Goal: Information Seeking & Learning: Learn about a topic

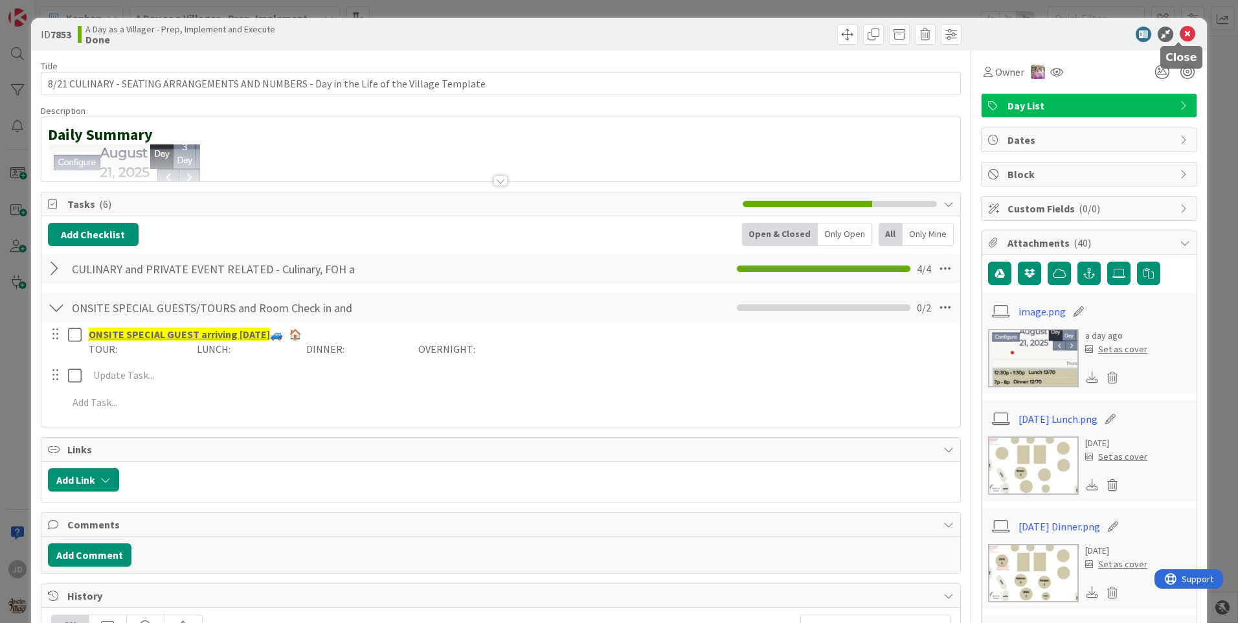
click at [1179, 32] on icon at bounding box center [1187, 35] width 16 height 16
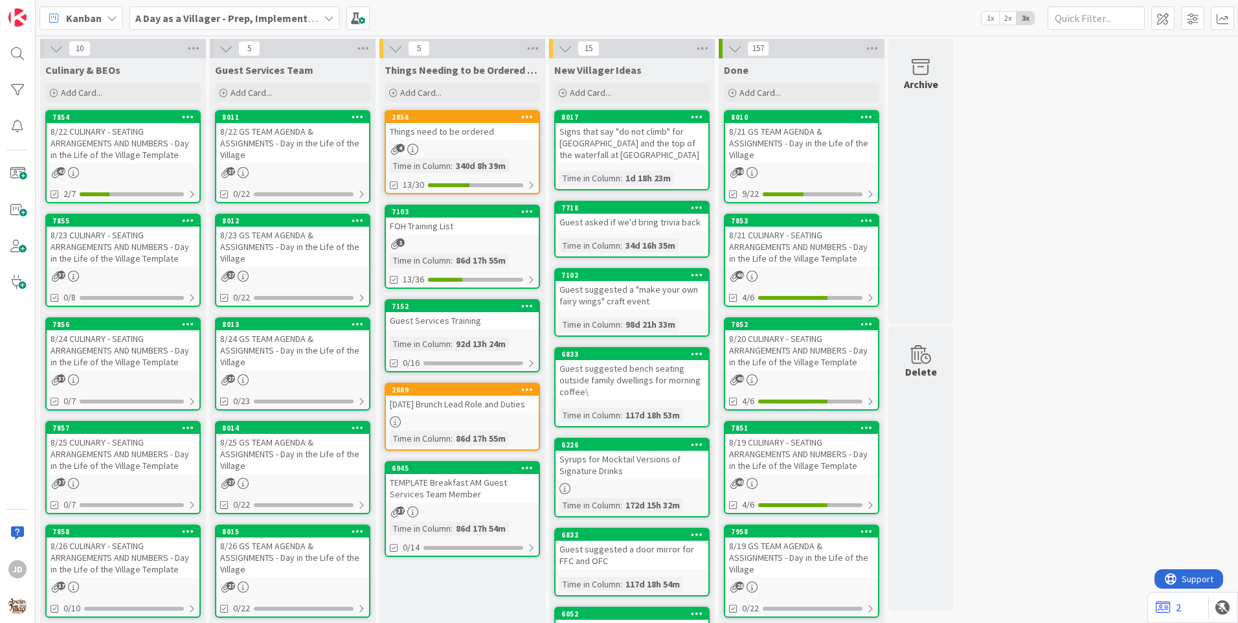
click at [92, 150] on div "8/22 CULINARY - SEATING ARRANGEMENTS AND NUMBERS - Day in the Life of the Villa…" at bounding box center [123, 143] width 153 height 40
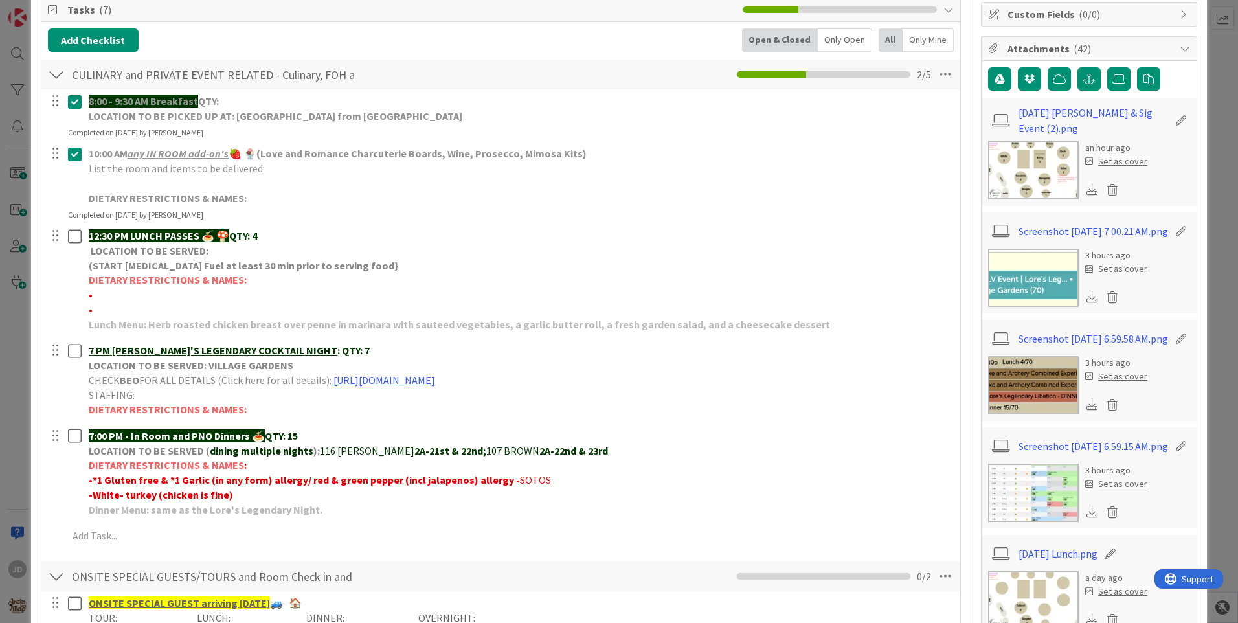
scroll to position [388, 0]
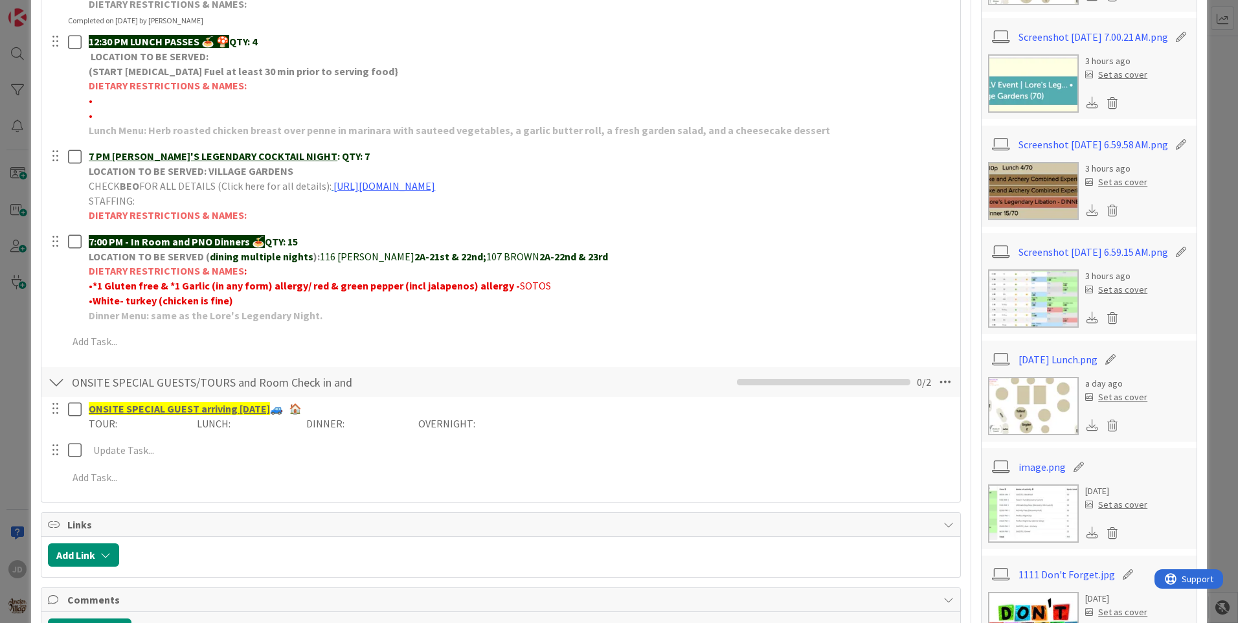
click at [1021, 417] on img at bounding box center [1033, 406] width 91 height 58
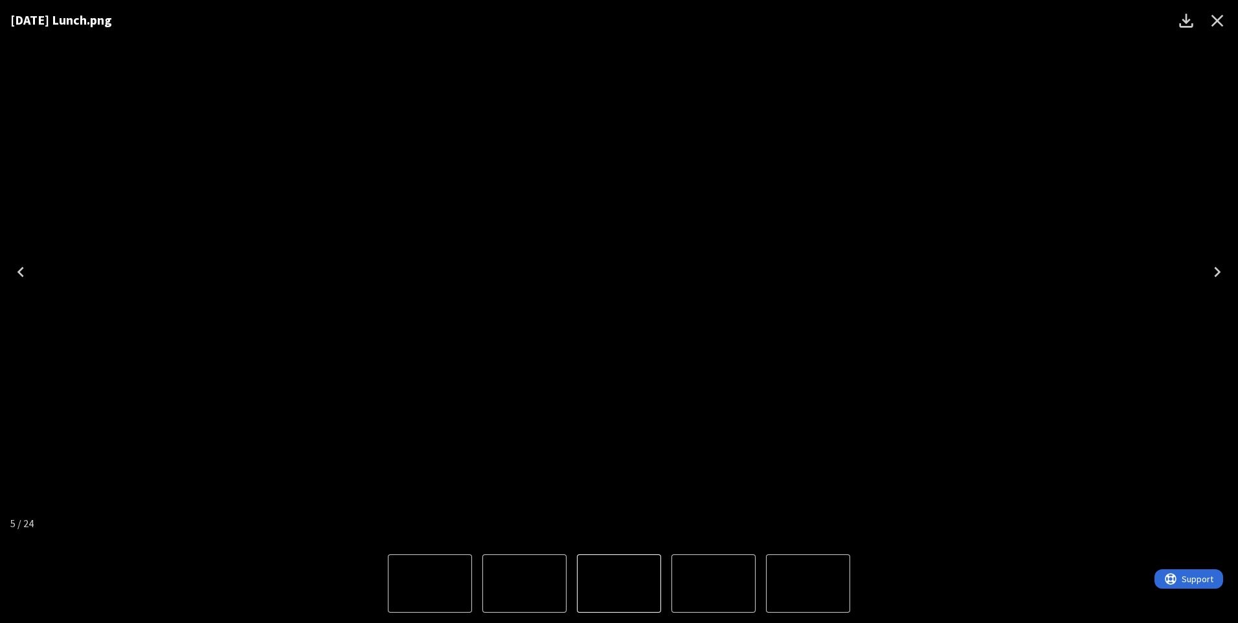
click at [1225, 18] on icon "Close" at bounding box center [1217, 20] width 21 height 21
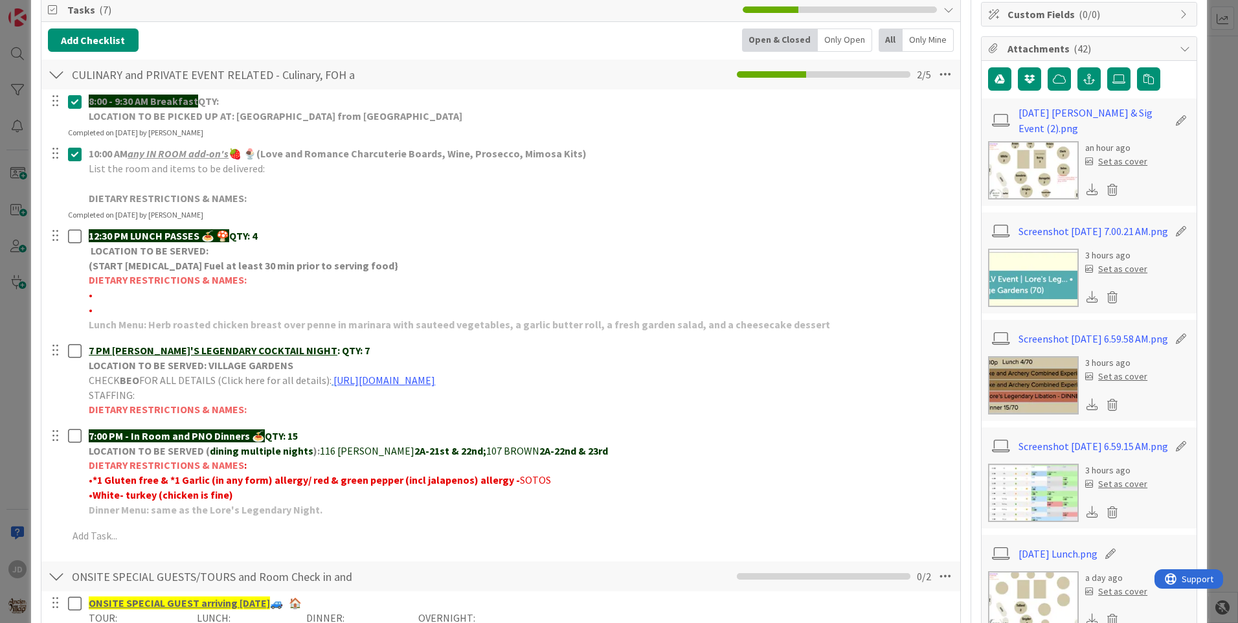
scroll to position [0, 0]
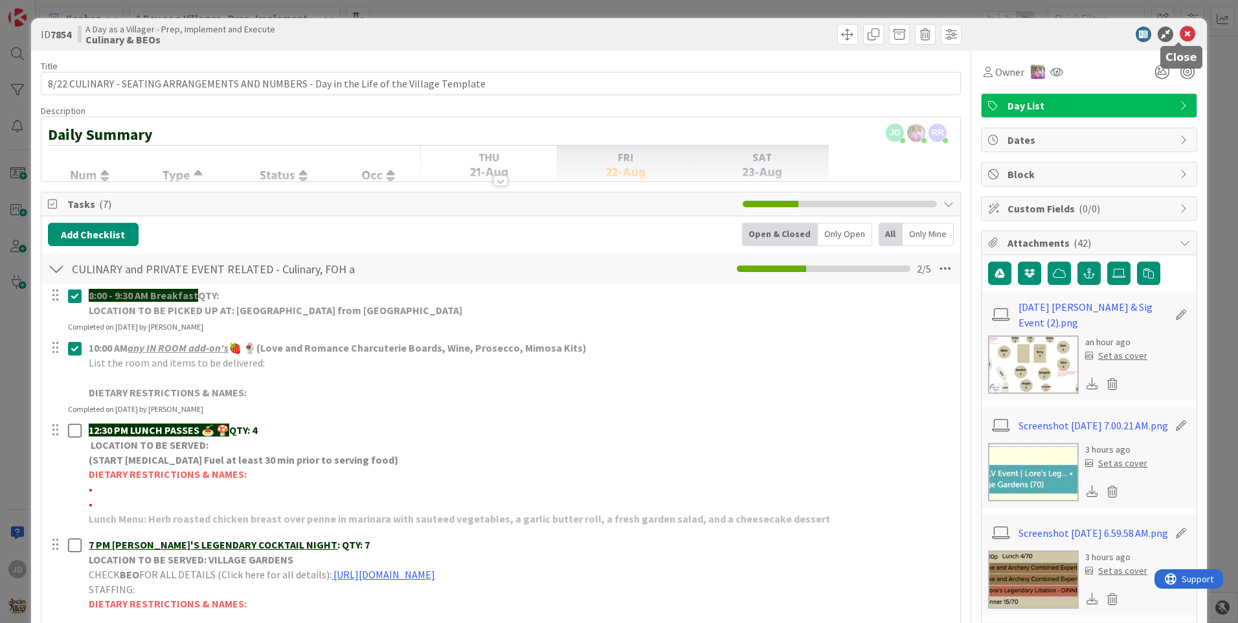
click at [1179, 35] on icon at bounding box center [1187, 35] width 16 height 16
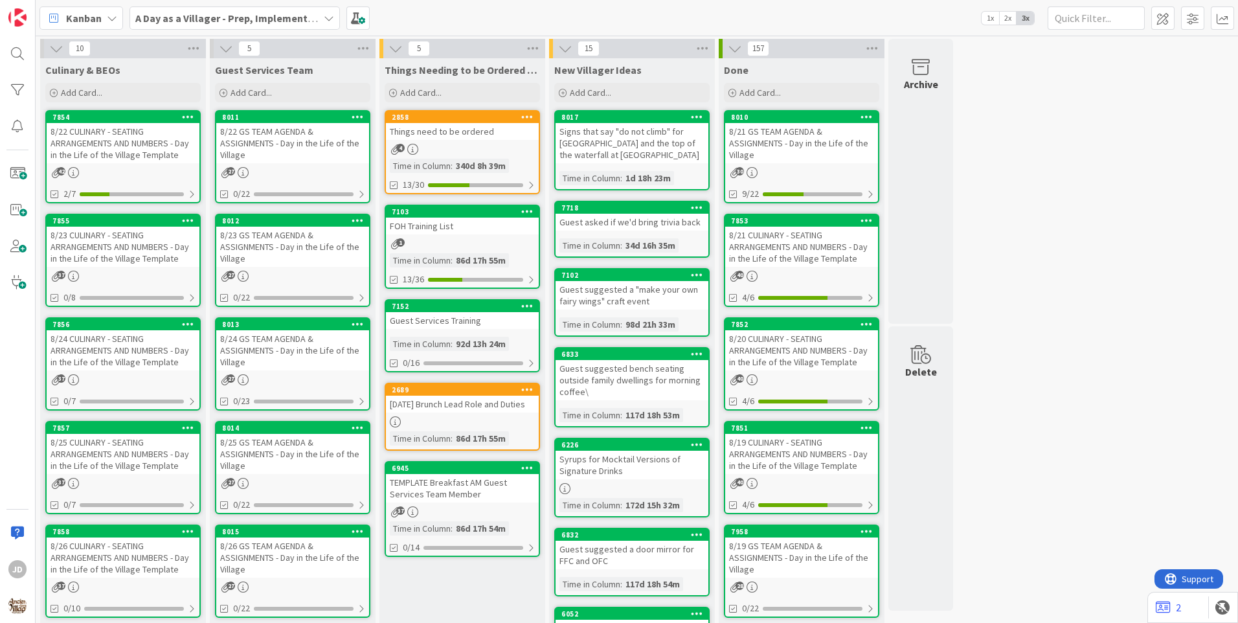
click at [256, 153] on div "8/22 GS TEAM AGENDA & ASSIGNMENTS - Day in the Life of the Village" at bounding box center [292, 143] width 153 height 40
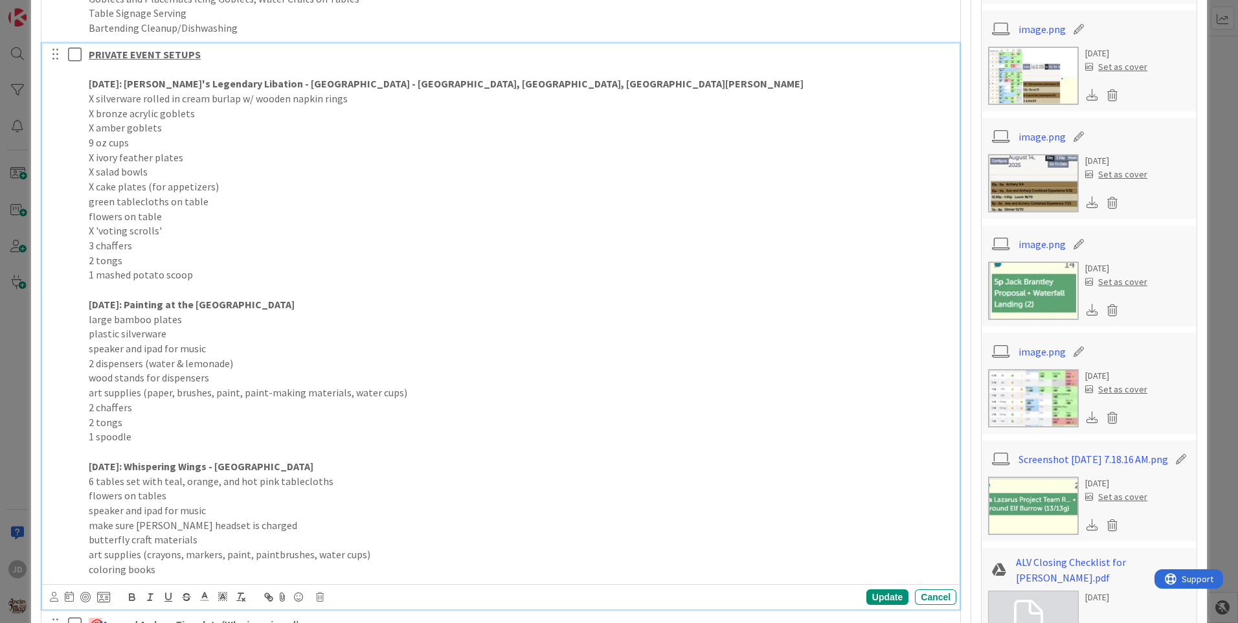
scroll to position [777, 0]
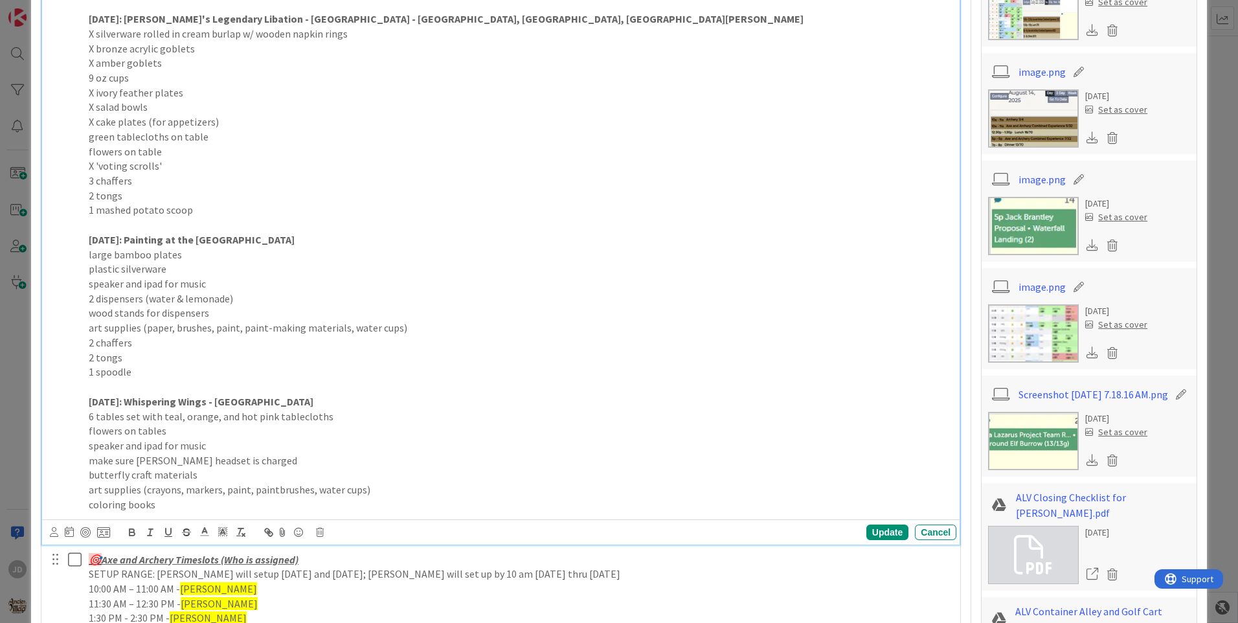
drag, startPoint x: 281, startPoint y: 353, endPoint x: 932, endPoint y: 313, distance: 651.8
drag, startPoint x: 126, startPoint y: 401, endPoint x: 958, endPoint y: 277, distance: 841.1
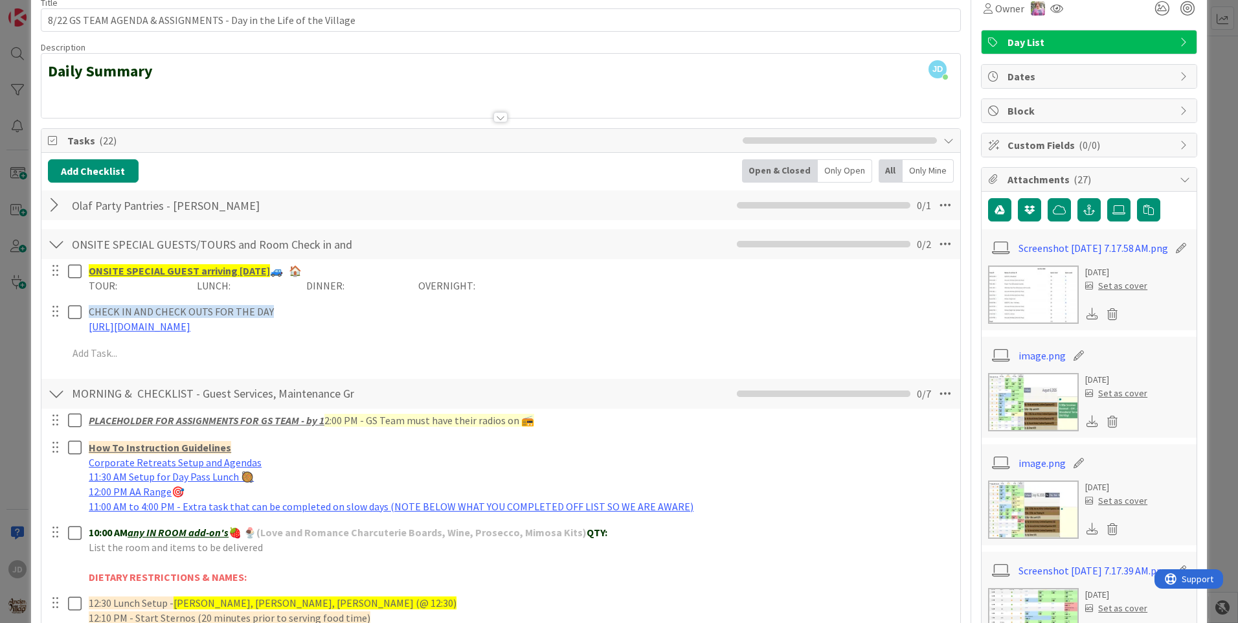
scroll to position [0, 0]
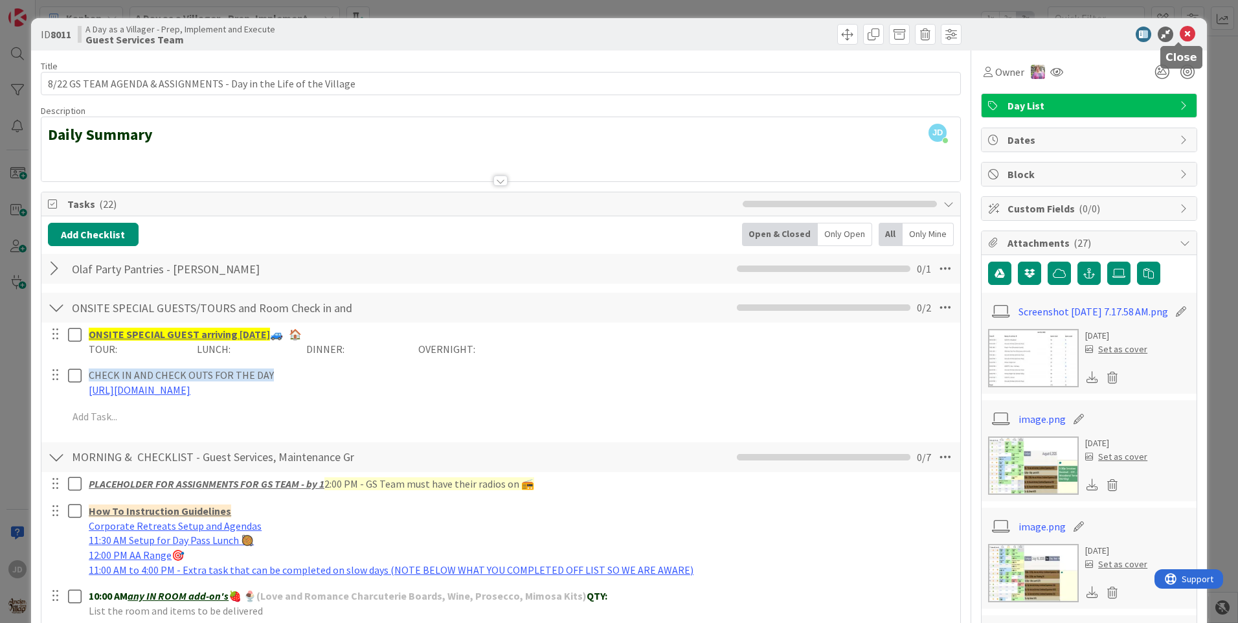
click at [1183, 33] on icon at bounding box center [1187, 35] width 16 height 16
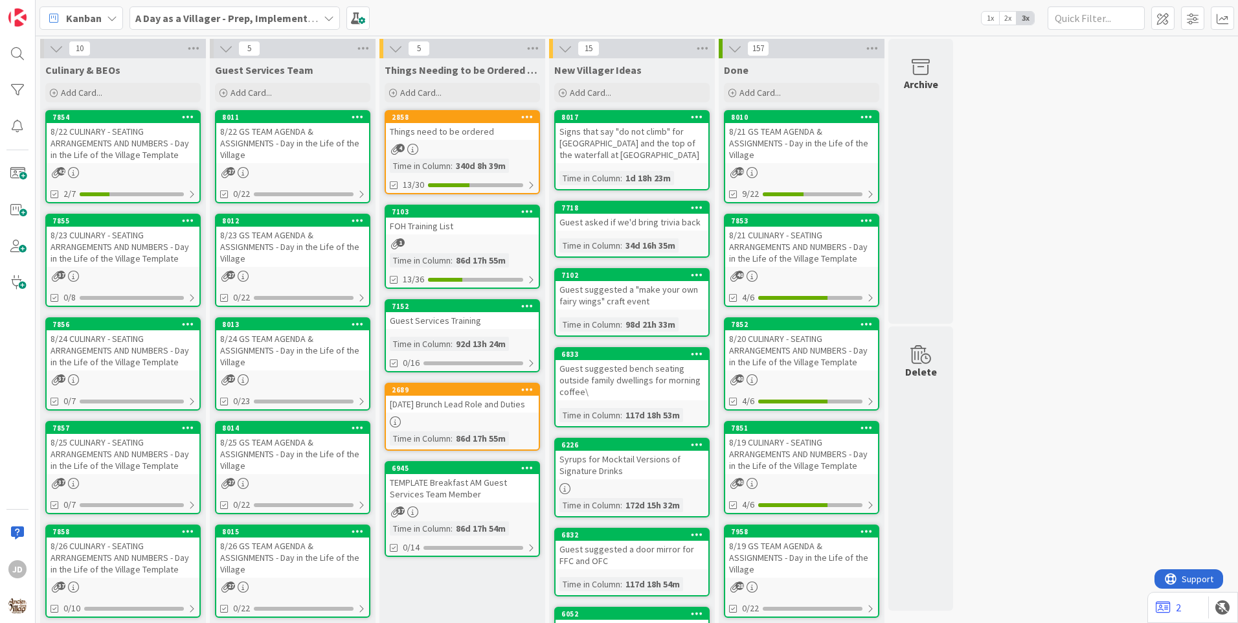
click at [110, 134] on div "8/22 CULINARY - SEATING ARRANGEMENTS AND NUMBERS - Day in the Life of the Villa…" at bounding box center [123, 143] width 153 height 40
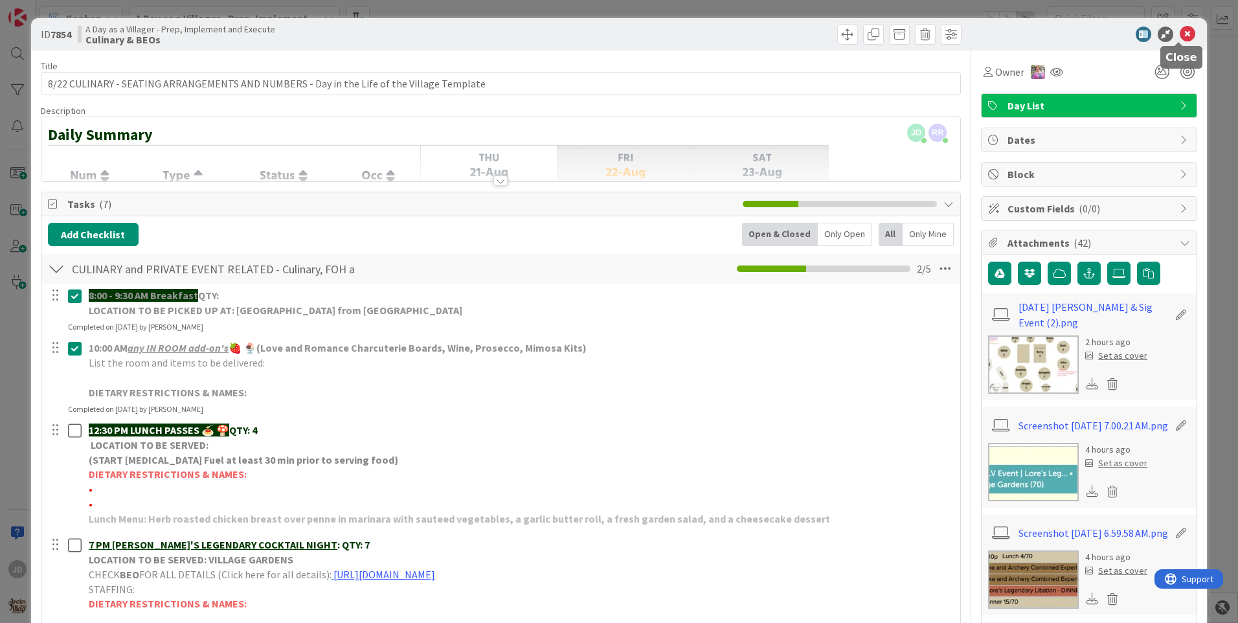
click at [1179, 39] on icon at bounding box center [1187, 35] width 16 height 16
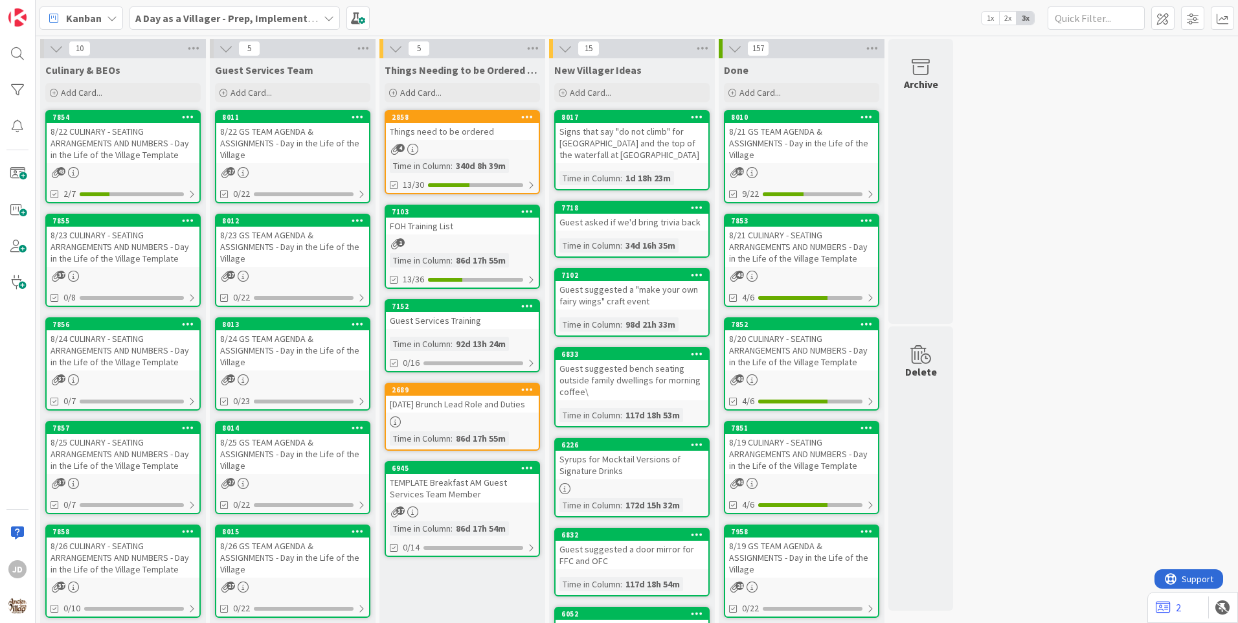
click at [271, 250] on div "8/23 GS TEAM AGENDA & ASSIGNMENTS - Day in the Life of the Village" at bounding box center [292, 247] width 153 height 40
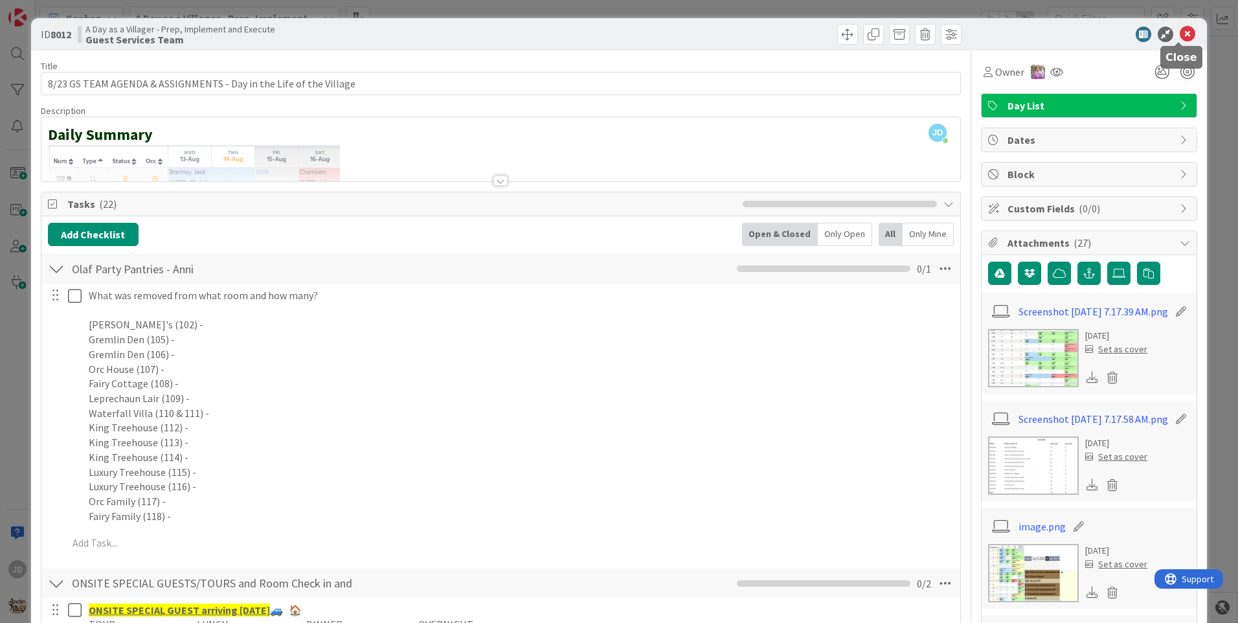
click at [1183, 37] on icon at bounding box center [1187, 35] width 16 height 16
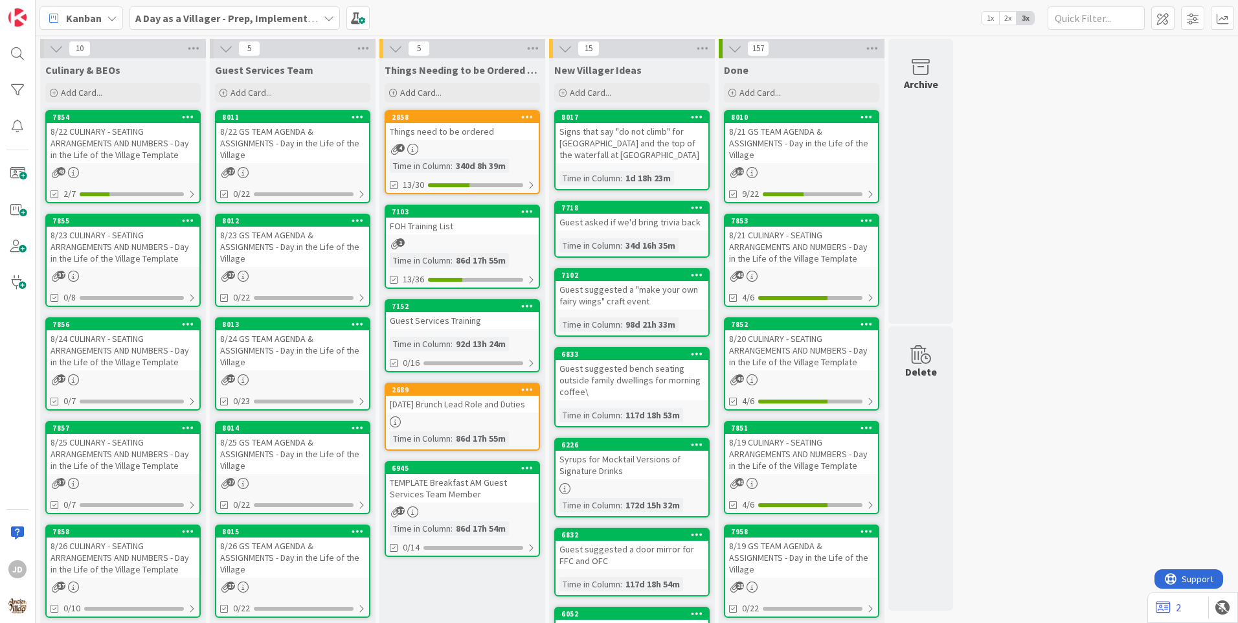
click at [318, 148] on div "8/22 GS TEAM AGENDA & ASSIGNMENTS - Day in the Life of the Village" at bounding box center [292, 143] width 153 height 40
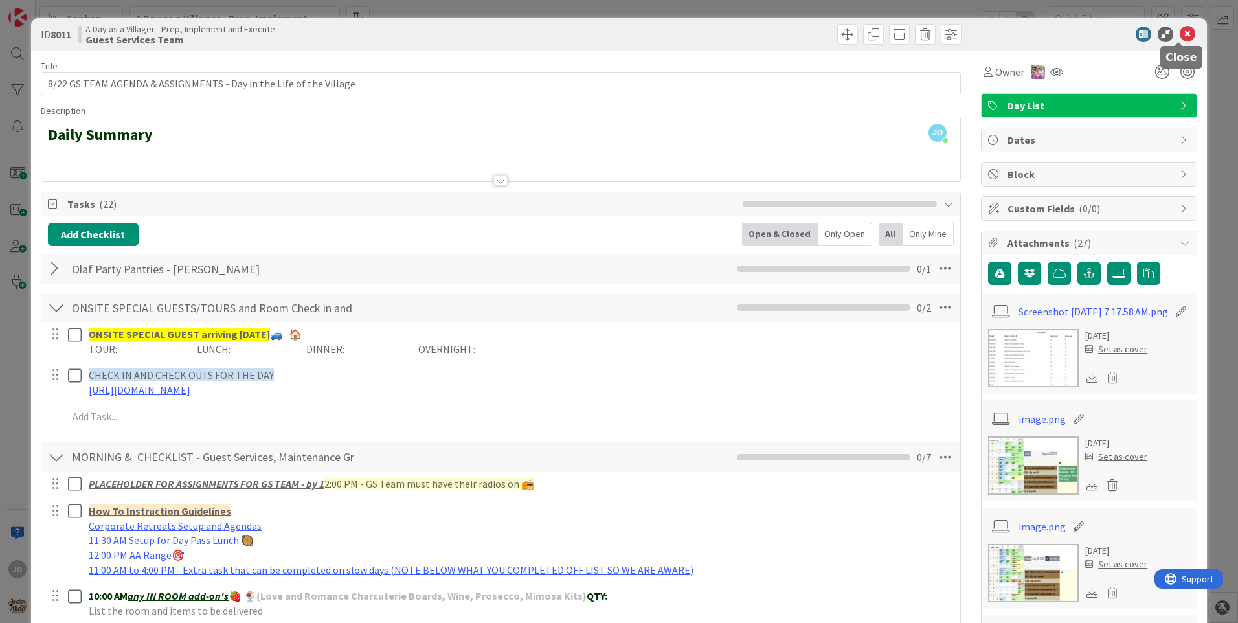
click at [1181, 38] on icon at bounding box center [1187, 35] width 16 height 16
